Goal: Transaction & Acquisition: Purchase product/service

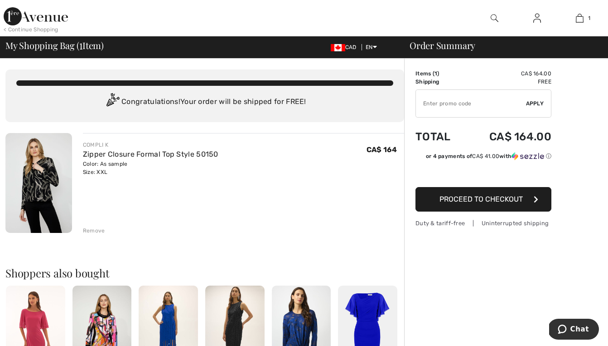
click at [493, 196] on span "Proceed to Checkout" at bounding box center [481, 199] width 83 height 9
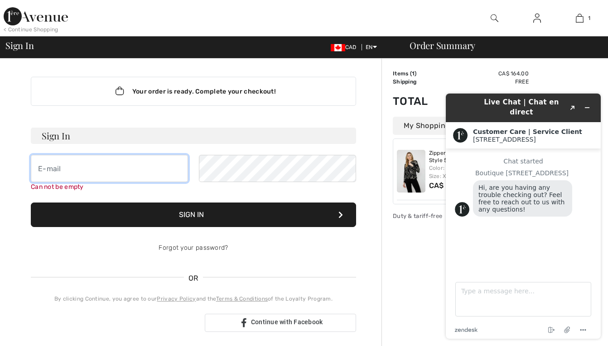
click at [41, 170] on input "email" at bounding box center [109, 168] width 157 height 27
type input "[EMAIL_ADDRESS][DOMAIN_NAME]"
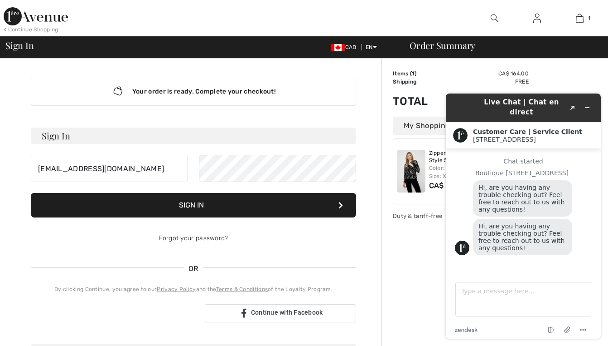
click at [187, 204] on button "Sign In" at bounding box center [194, 205] width 326 height 24
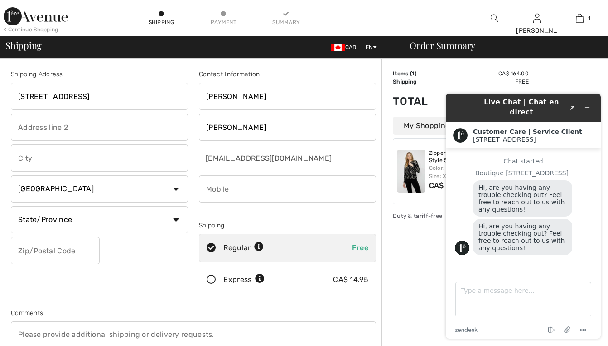
type input "11919 McGimpsey Road"
type input "PO Box 55"
type input "Lake Errock"
select select "BC"
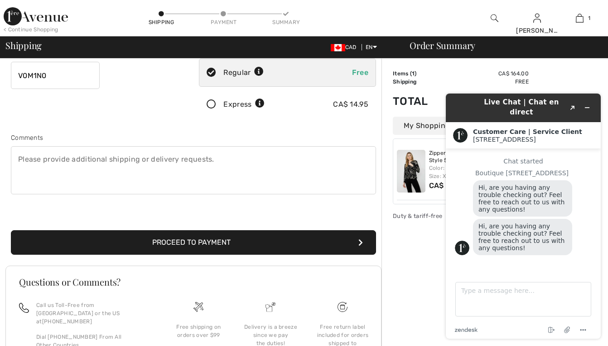
scroll to position [175, 0]
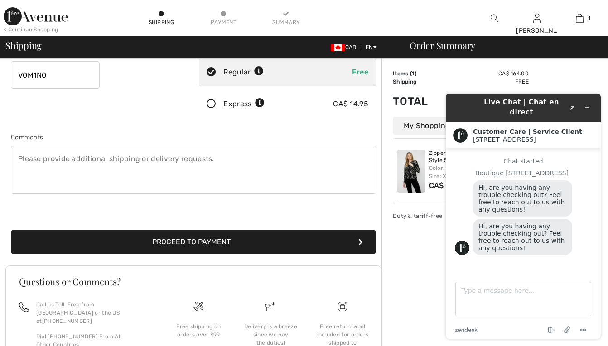
type input "V0M1N0"
click at [184, 239] on button "Proceed to Payment" at bounding box center [193, 241] width 365 height 24
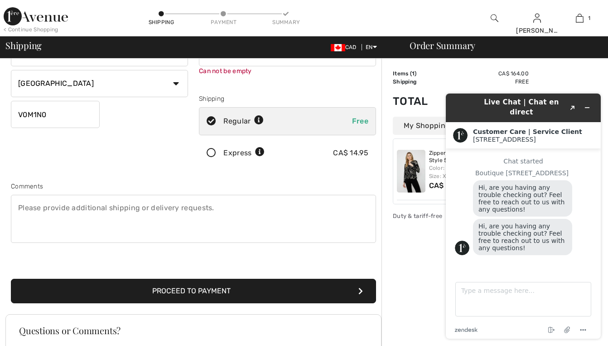
scroll to position [137, 0]
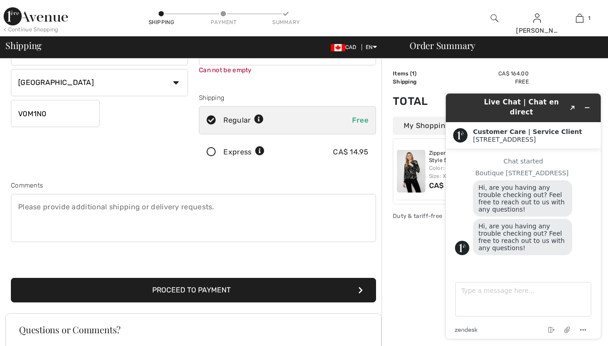
type input "6042175668"
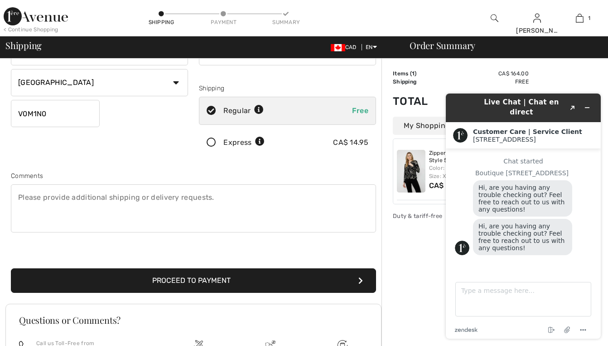
click at [209, 289] on button "Proceed to Payment" at bounding box center [193, 280] width 365 height 24
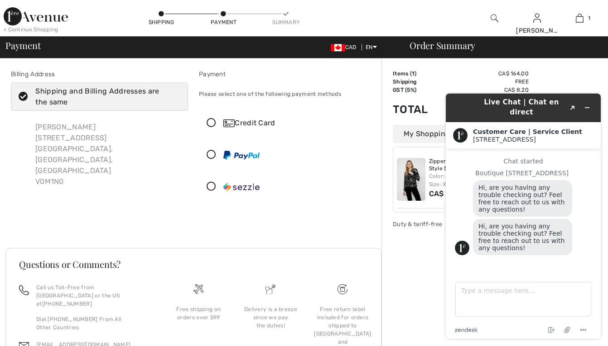
click at [211, 121] on icon at bounding box center [212, 123] width 24 height 10
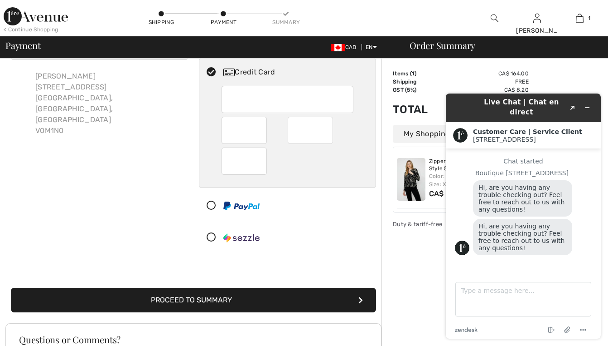
scroll to position [50, 0]
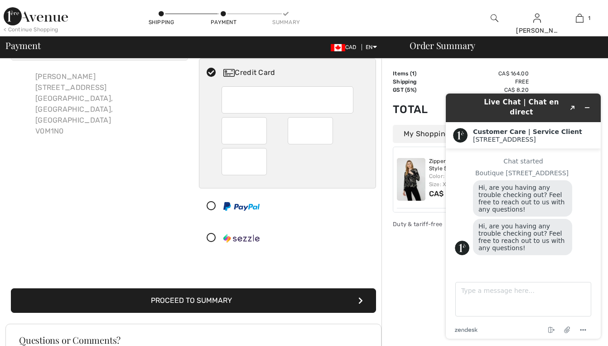
click at [181, 299] on button "Proceed to Summary" at bounding box center [193, 300] width 365 height 24
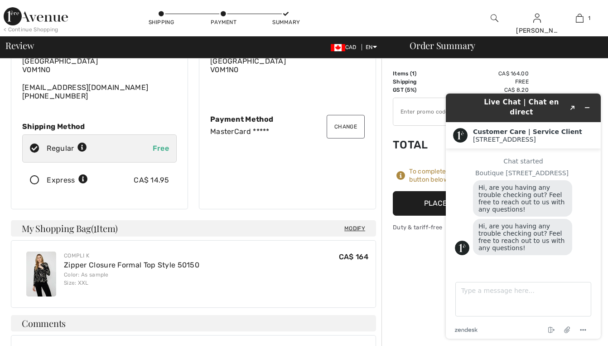
scroll to position [86, 0]
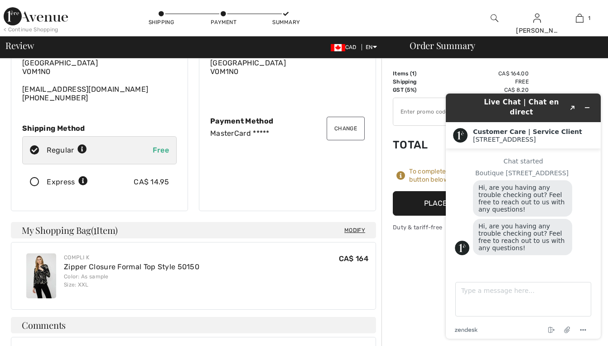
click at [419, 260] on div "Order Summary Details Items ( 1 ) CA$ 164.00 Promo code CA$ 0.00 Shipping Free …" at bounding box center [495, 283] width 227 height 621
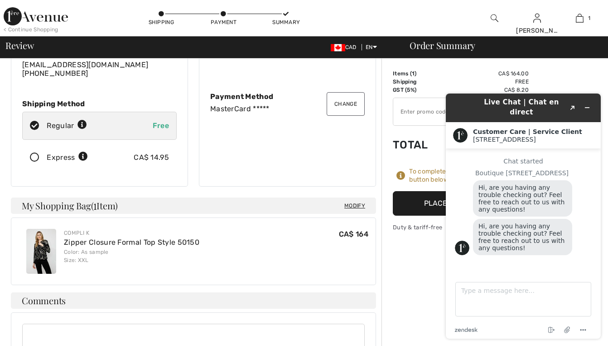
scroll to position [111, 0]
click at [409, 202] on button "Place Your Order" at bounding box center [461, 203] width 136 height 24
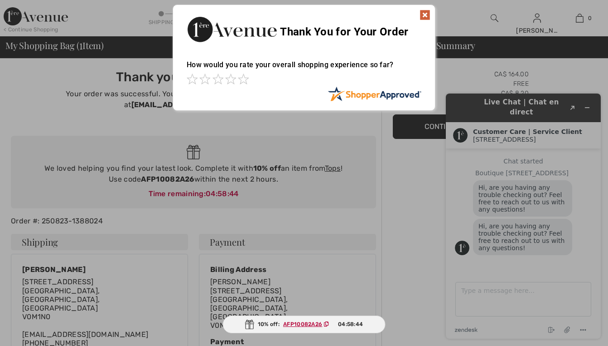
click at [423, 15] on img at bounding box center [425, 15] width 11 height 11
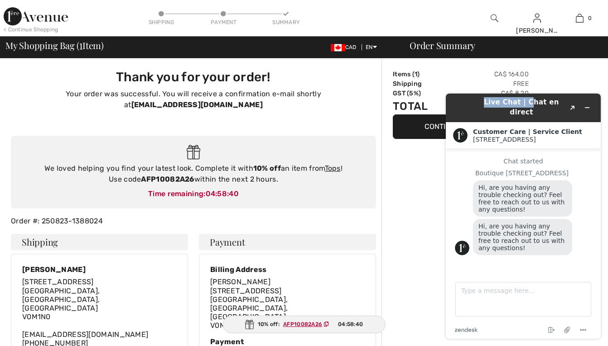
drag, startPoint x: 462, startPoint y: 105, endPoint x: 520, endPoint y: 100, distance: 58.2
click at [520, 100] on div "Live Chat | Chat en direct Created with Sketch." at bounding box center [524, 107] width 142 height 21
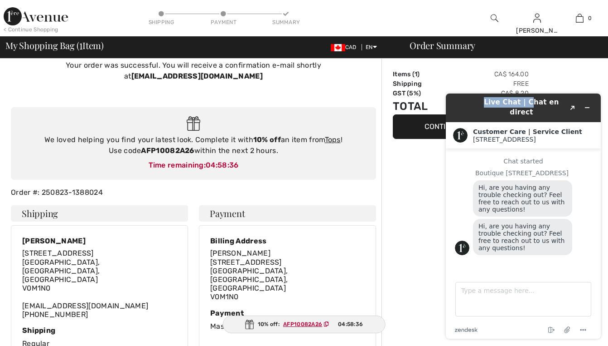
scroll to position [28, 0]
click at [580, 169] on div "Boutique [STREET_ADDRESS]" at bounding box center [534, 172] width 117 height 7
click at [460, 105] on div "Live Chat | Chat en direct Created with Sketch." at bounding box center [524, 107] width 142 height 21
click at [589, 104] on icon "Minimize widget" at bounding box center [587, 107] width 6 height 6
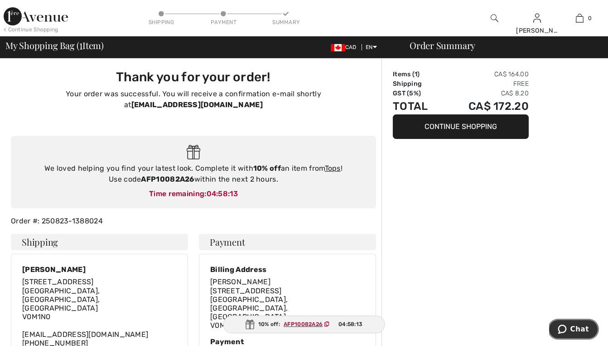
scroll to position [0, 0]
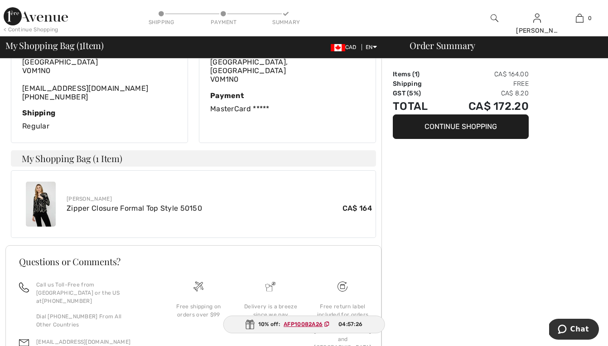
scroll to position [242, 0]
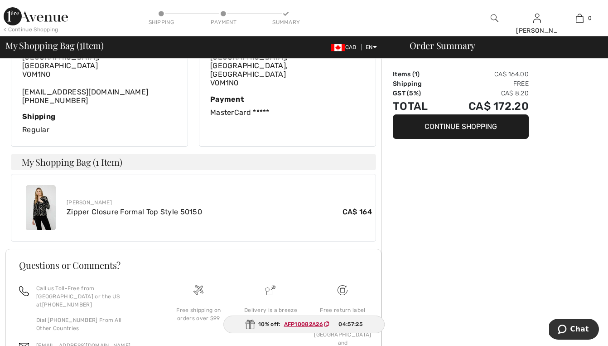
click at [447, 124] on button "Continue Shopping" at bounding box center [461, 126] width 136 height 24
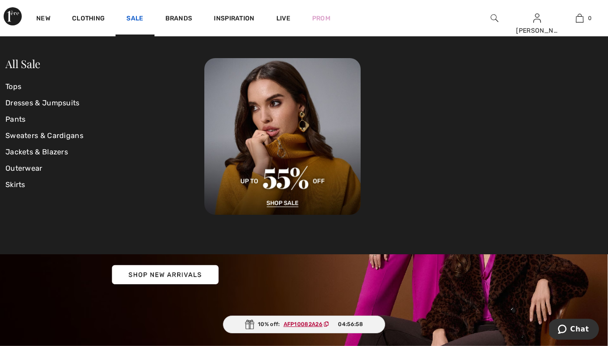
click at [135, 15] on link "Sale" at bounding box center [135, 20] width 17 height 10
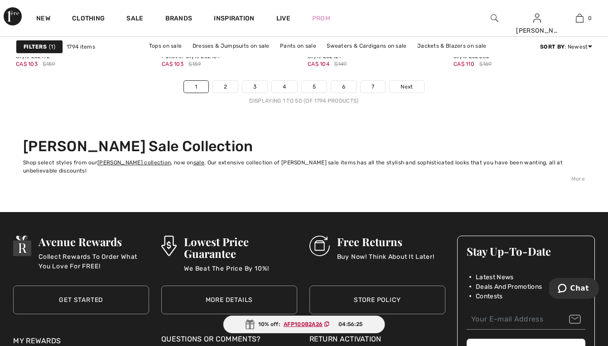
scroll to position [3951, 0]
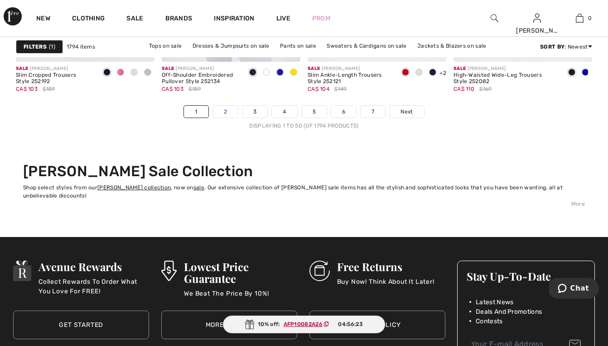
click at [225, 111] on link "2" at bounding box center [225, 112] width 25 height 12
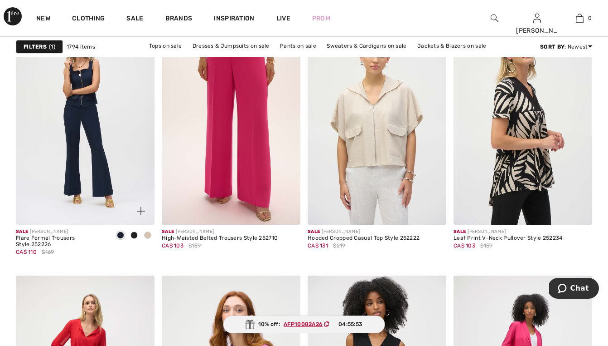
scroll to position [3523, 0]
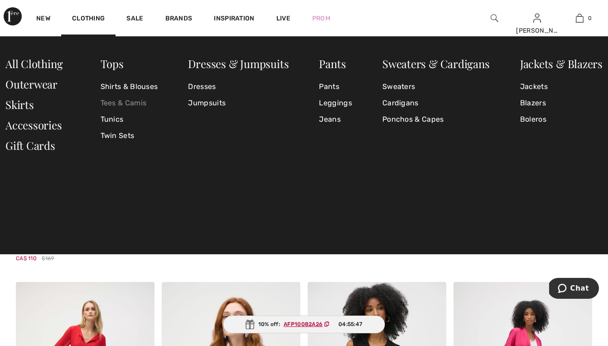
click at [116, 102] on link "Tees & Camis" at bounding box center [130, 103] width 58 height 16
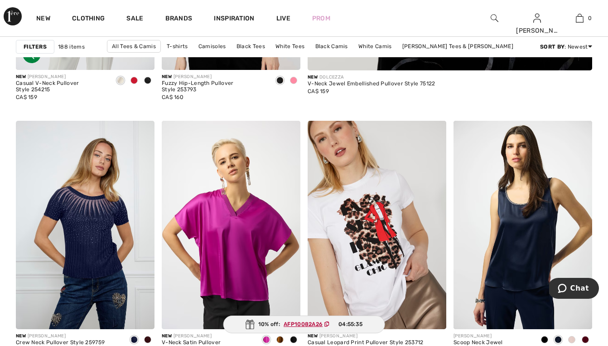
scroll to position [533, 0]
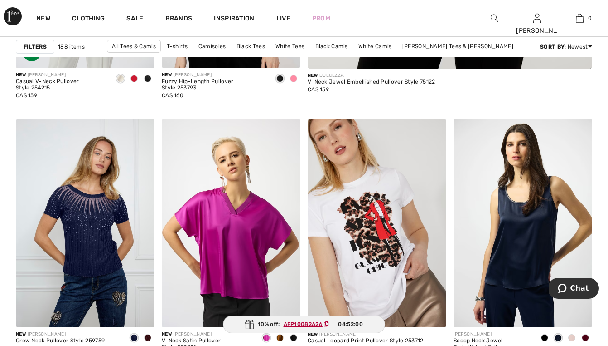
drag, startPoint x: 301, startPoint y: 112, endPoint x: 305, endPoint y: 108, distance: 5.8
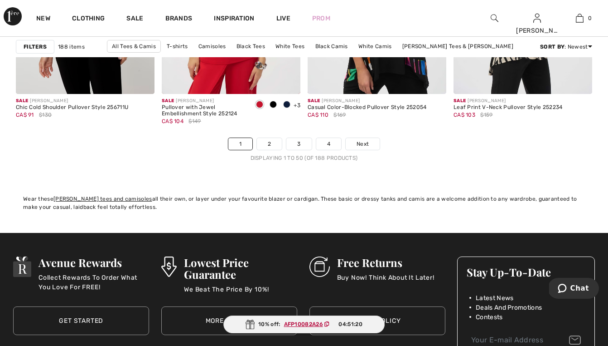
scroll to position [3928, 0]
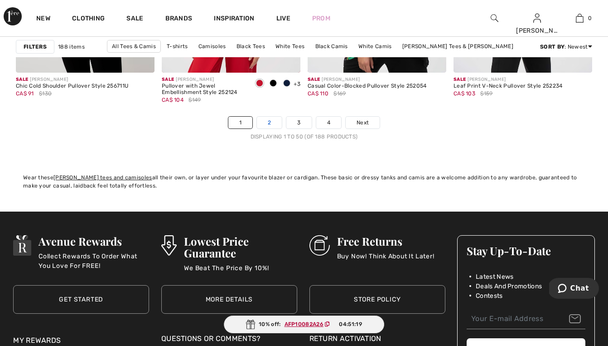
click at [272, 122] on link "2" at bounding box center [269, 123] width 25 height 12
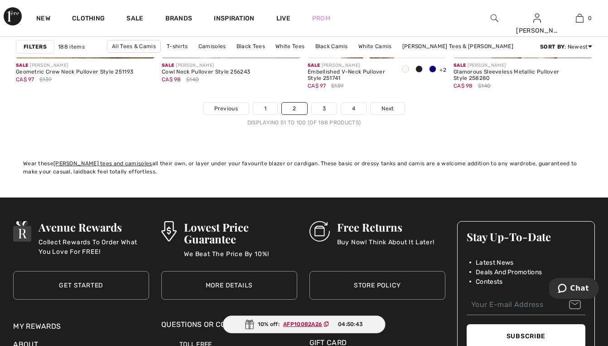
scroll to position [3950, 0]
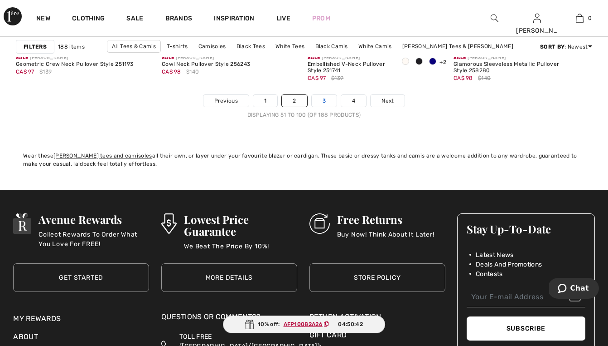
click at [322, 99] on link "3" at bounding box center [324, 101] width 25 height 12
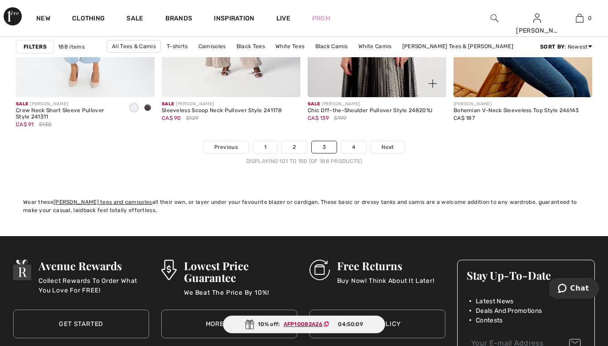
scroll to position [3920, 0]
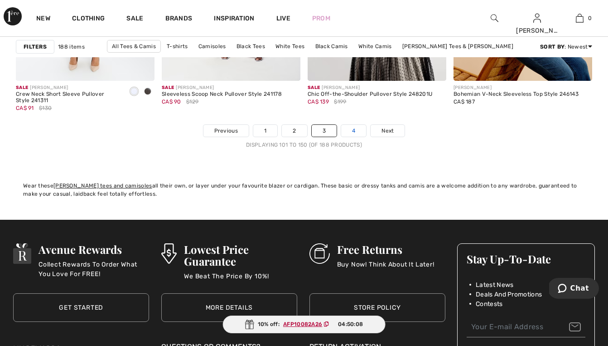
click at [353, 129] on link "4" at bounding box center [353, 131] width 25 height 12
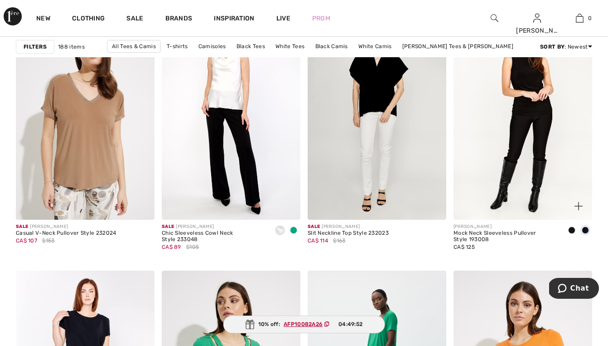
scroll to position [1259, 0]
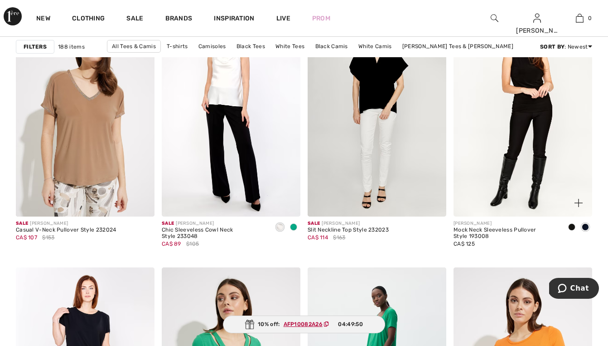
click at [510, 140] on img at bounding box center [523, 112] width 139 height 208
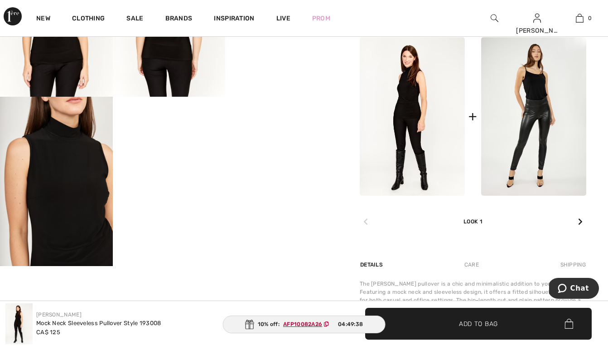
scroll to position [392, 0]
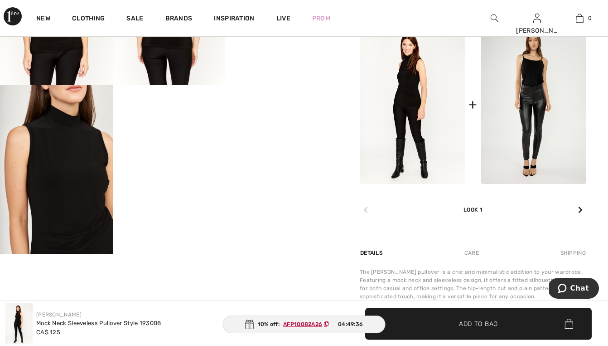
click at [170, 141] on video "Your browser does not support the video tag." at bounding box center [169, 113] width 113 height 56
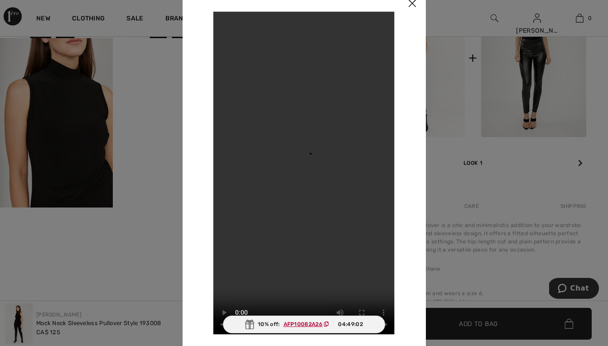
scroll to position [438, 0]
click at [91, 166] on div at bounding box center [304, 173] width 608 height 346
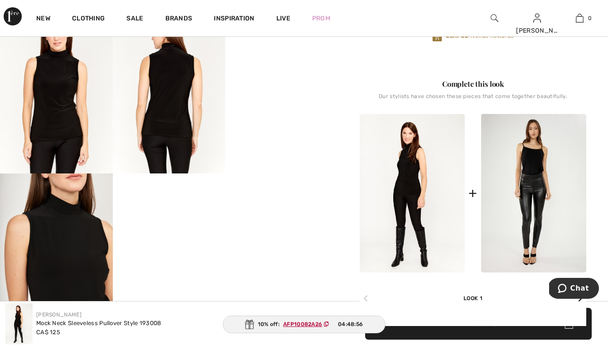
scroll to position [311, 0]
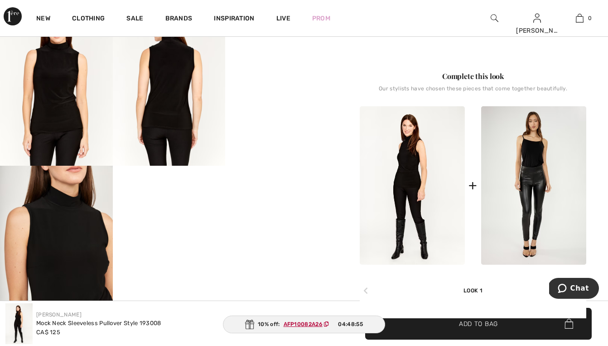
click at [60, 252] on img at bounding box center [56, 249] width 113 height 169
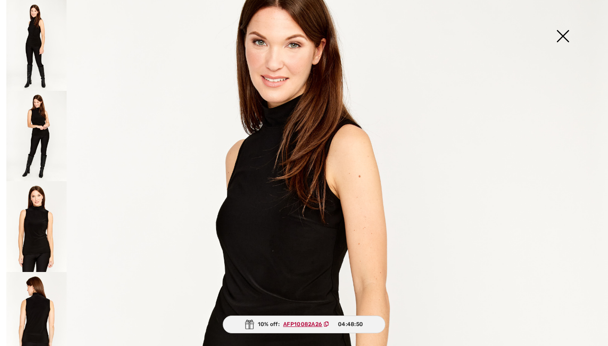
scroll to position [67, 0]
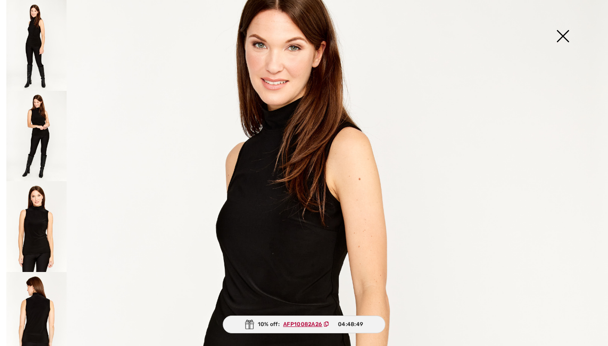
click at [41, 214] on img at bounding box center [36, 226] width 60 height 91
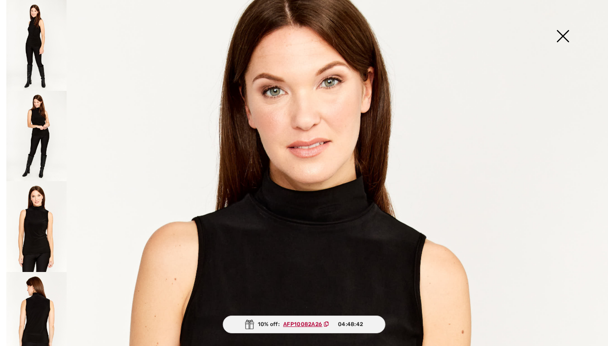
scroll to position [64, 0]
click at [34, 44] on img at bounding box center [36, 45] width 60 height 91
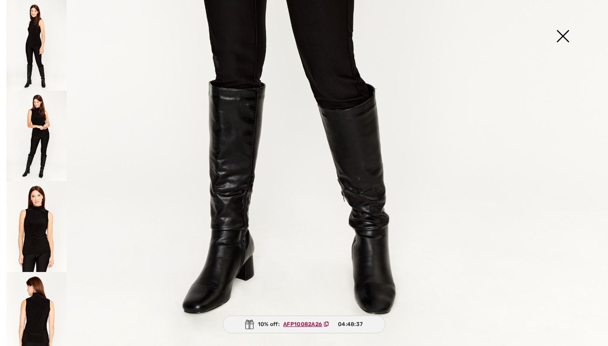
scroll to position [567, 0]
click at [563, 37] on img at bounding box center [562, 37] width 45 height 47
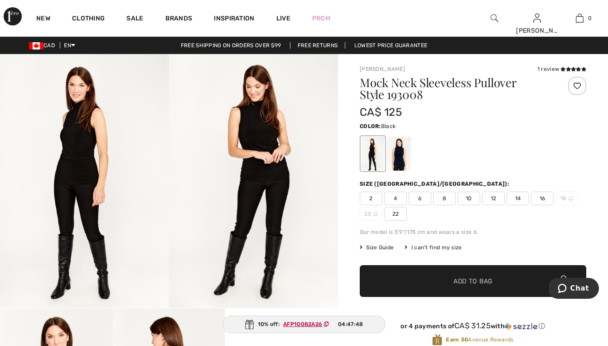
scroll to position [0, 0]
click at [397, 153] on div at bounding box center [400, 153] width 24 height 34
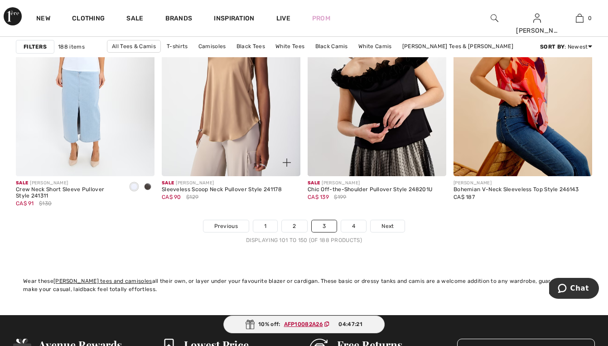
scroll to position [3828, 0]
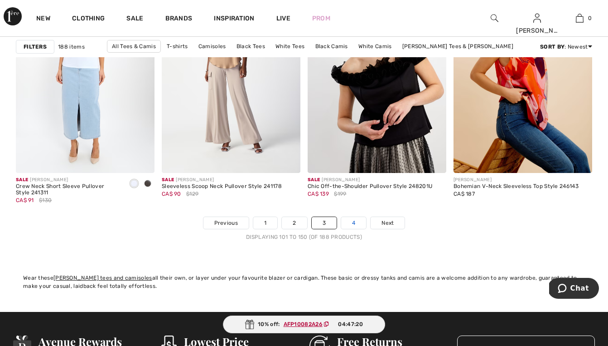
click at [350, 222] on link "4" at bounding box center [353, 223] width 25 height 12
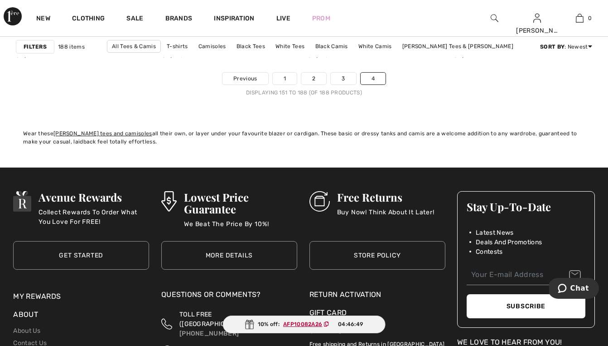
scroll to position [3098, 0]
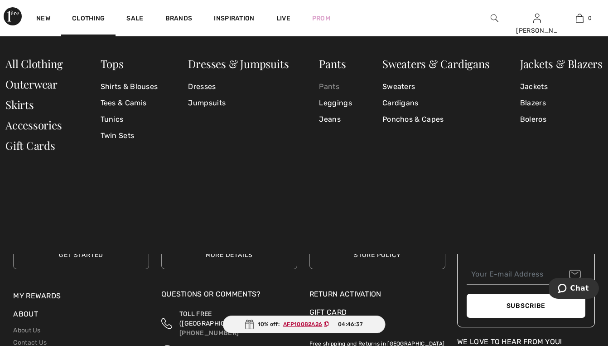
click at [328, 84] on link "Pants" at bounding box center [335, 86] width 33 height 16
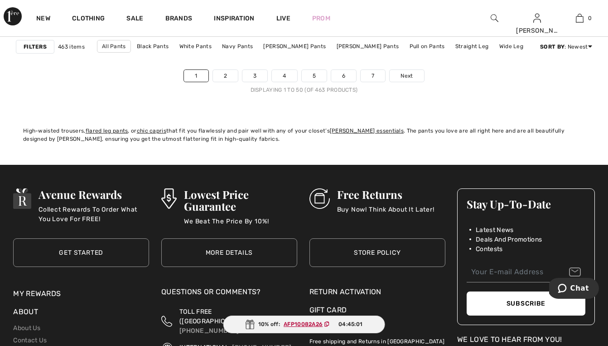
scroll to position [3971, 0]
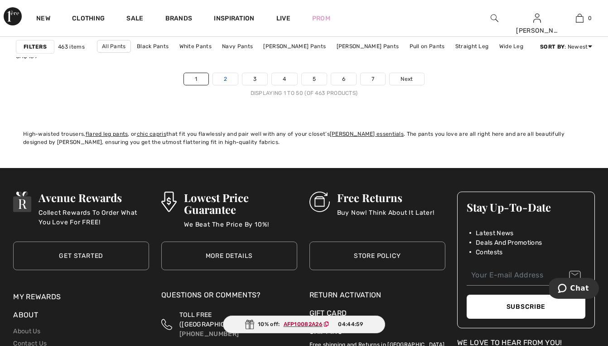
click at [227, 75] on link "2" at bounding box center [225, 79] width 25 height 12
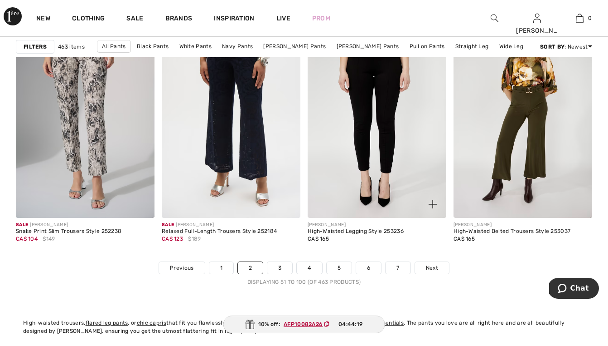
scroll to position [3783, 0]
click at [279, 264] on link "3" at bounding box center [280, 267] width 25 height 12
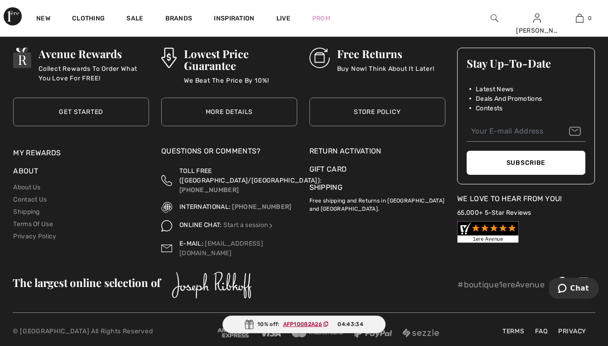
scroll to position [4115, 0]
